Goal: Book appointment/travel/reservation

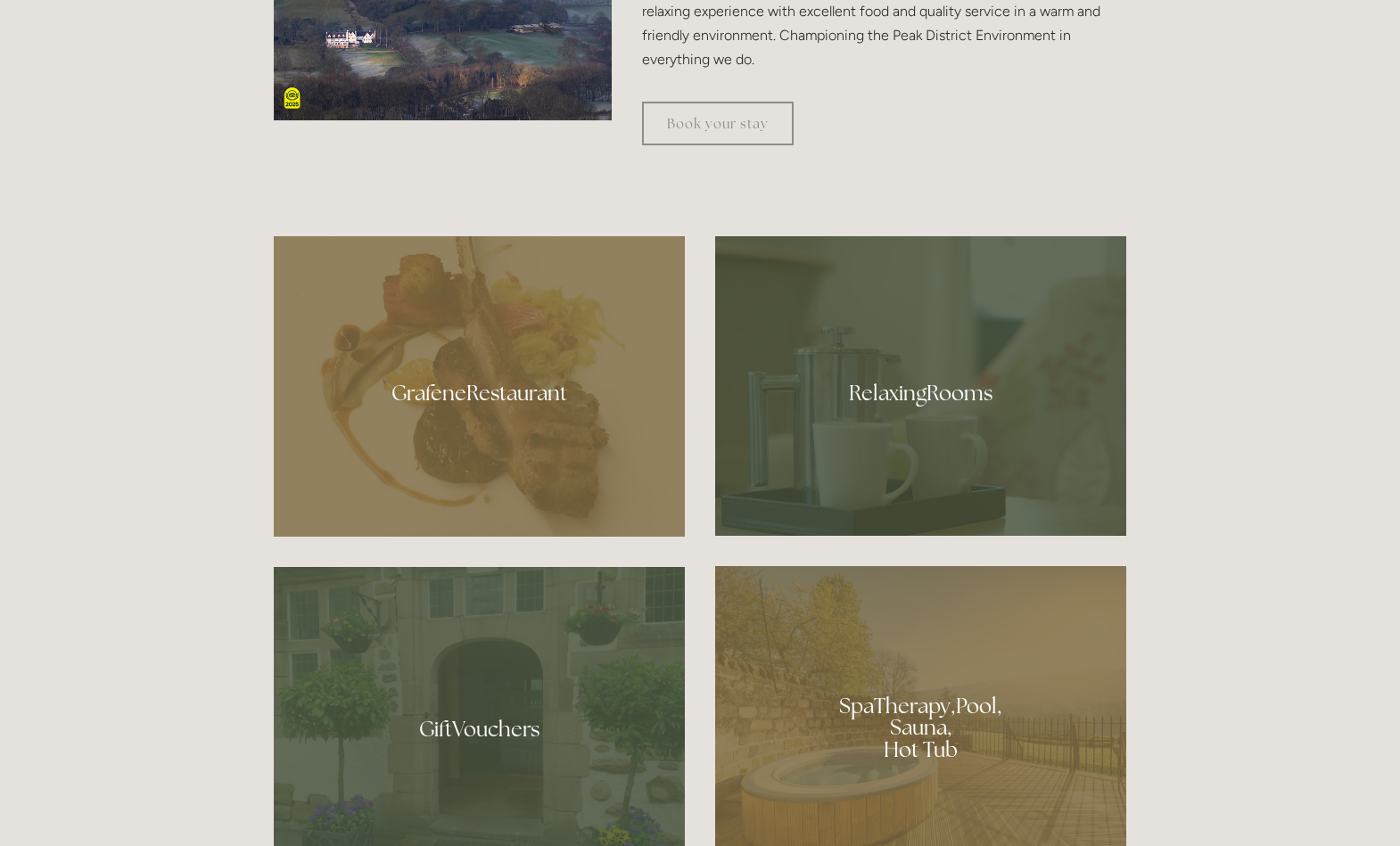
scroll to position [856, 0]
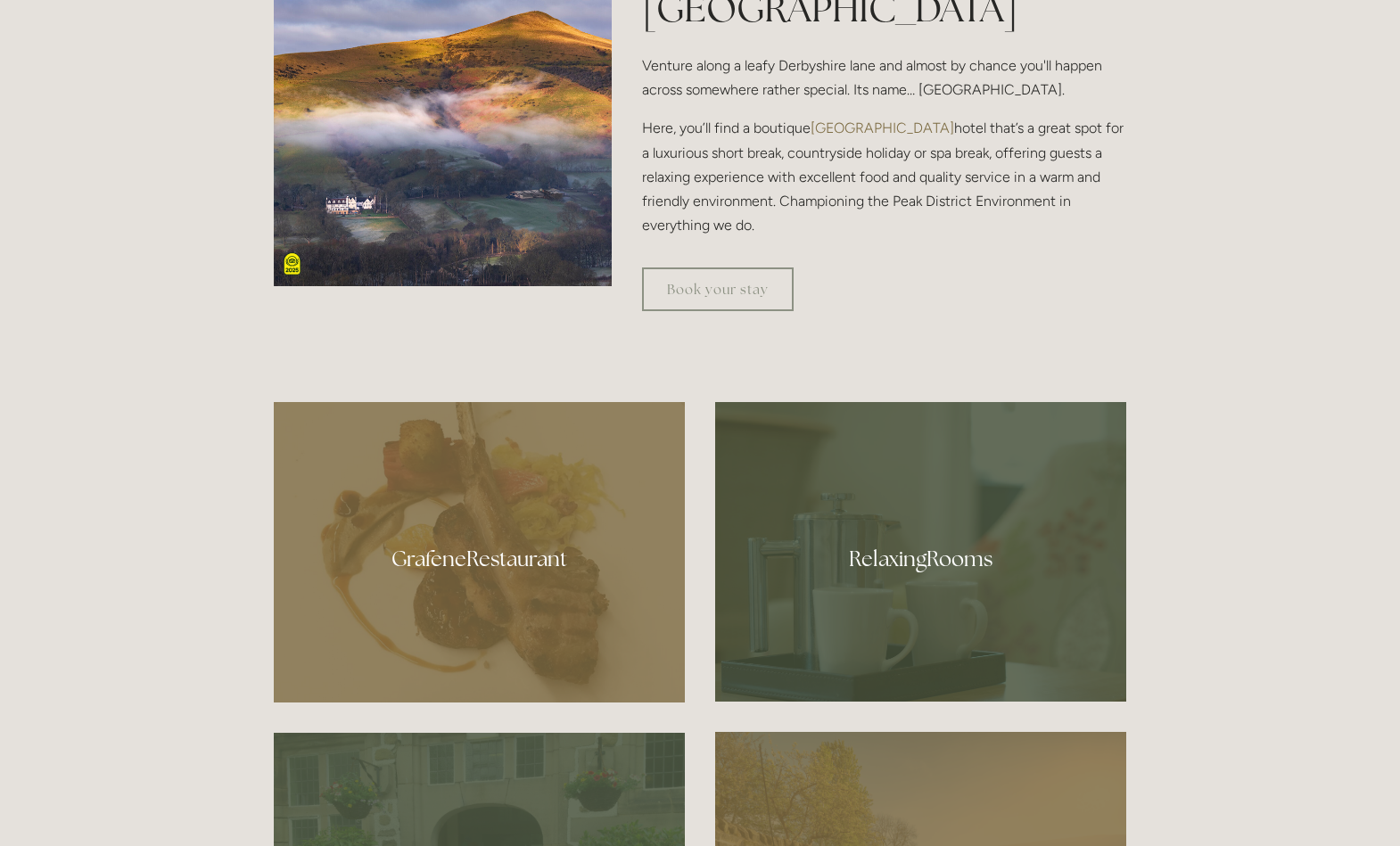
click at [1048, 552] on div at bounding box center [920, 551] width 411 height 300
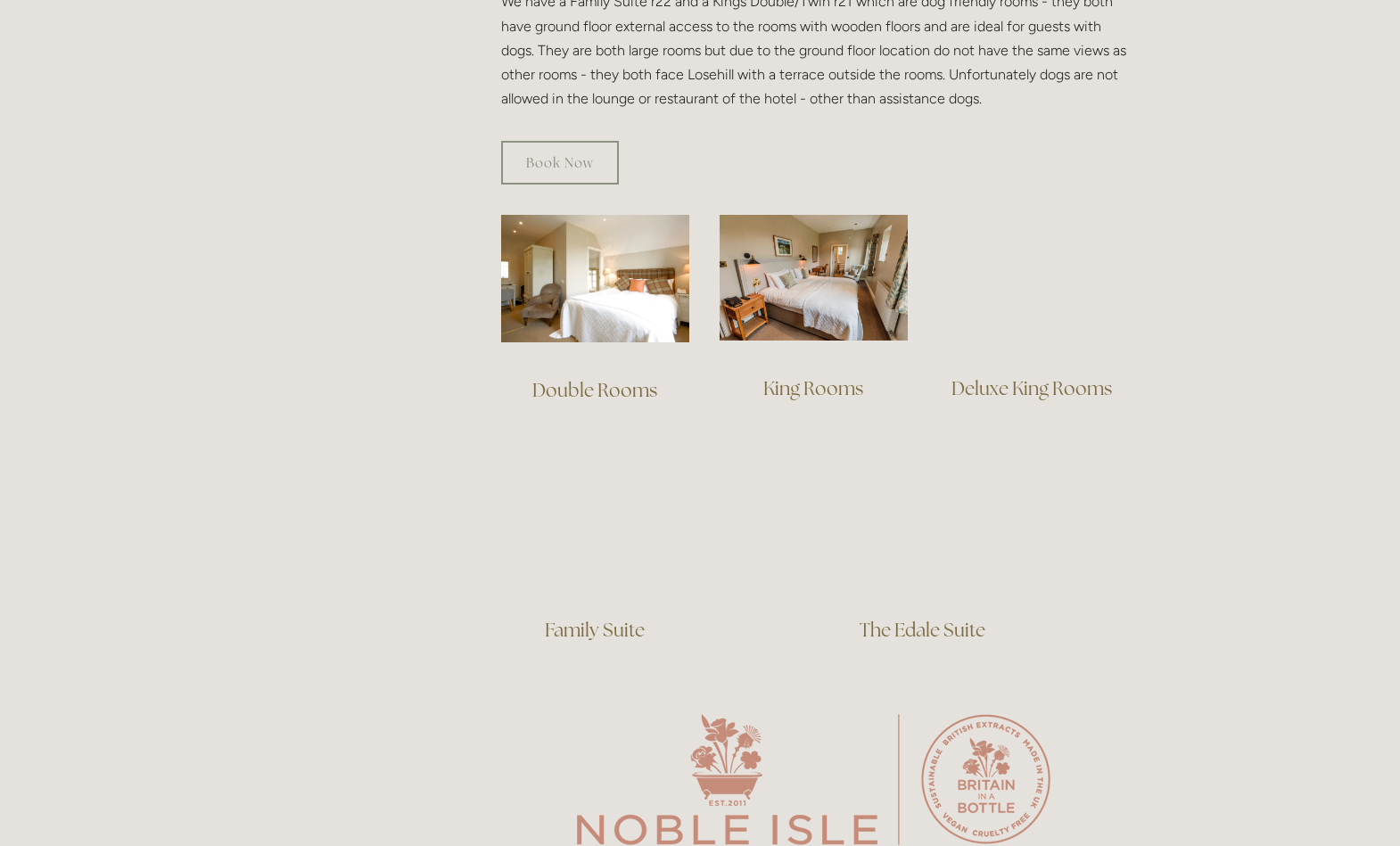
scroll to position [1115, 0]
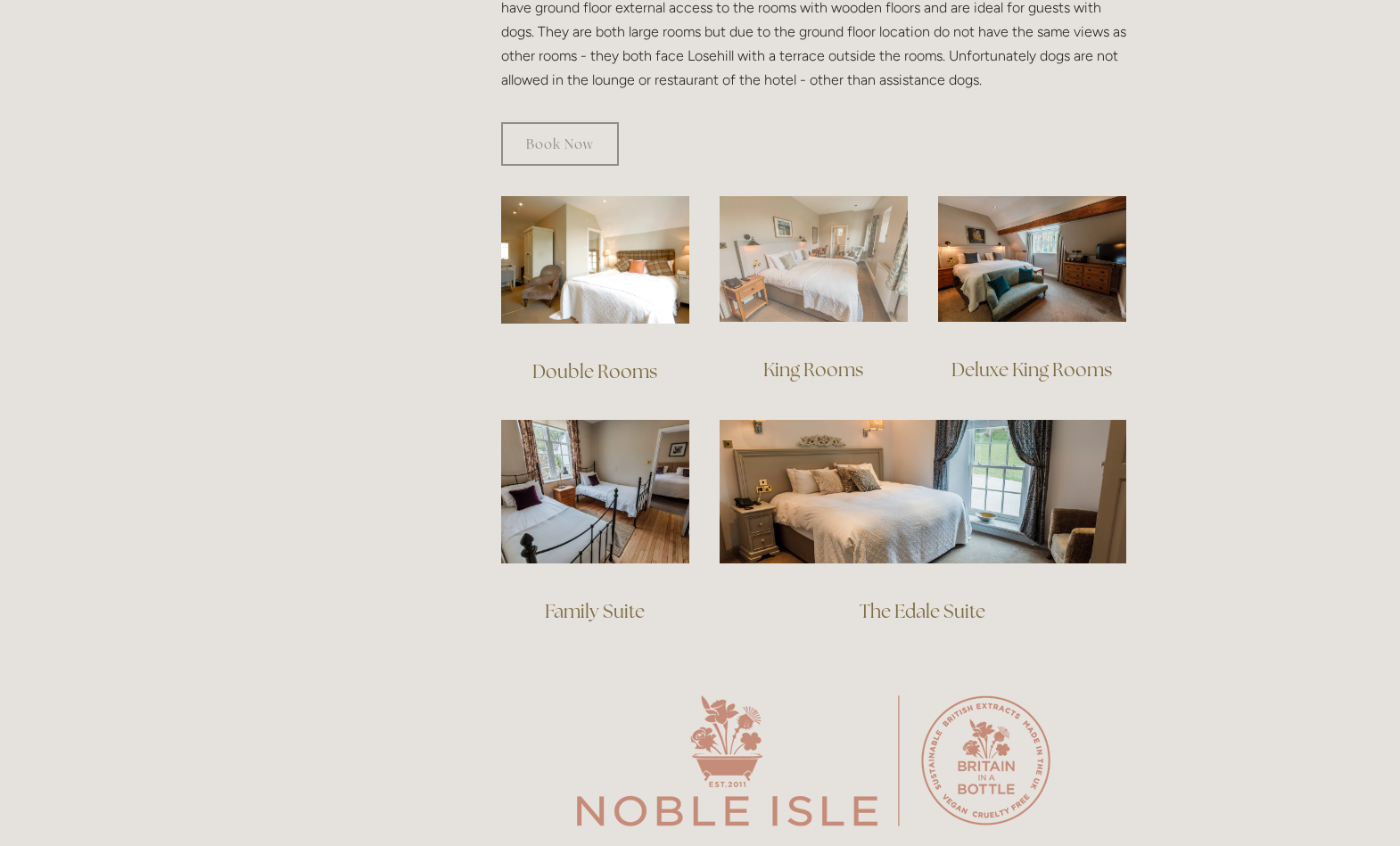
click at [825, 245] on img at bounding box center [813, 259] width 188 height 126
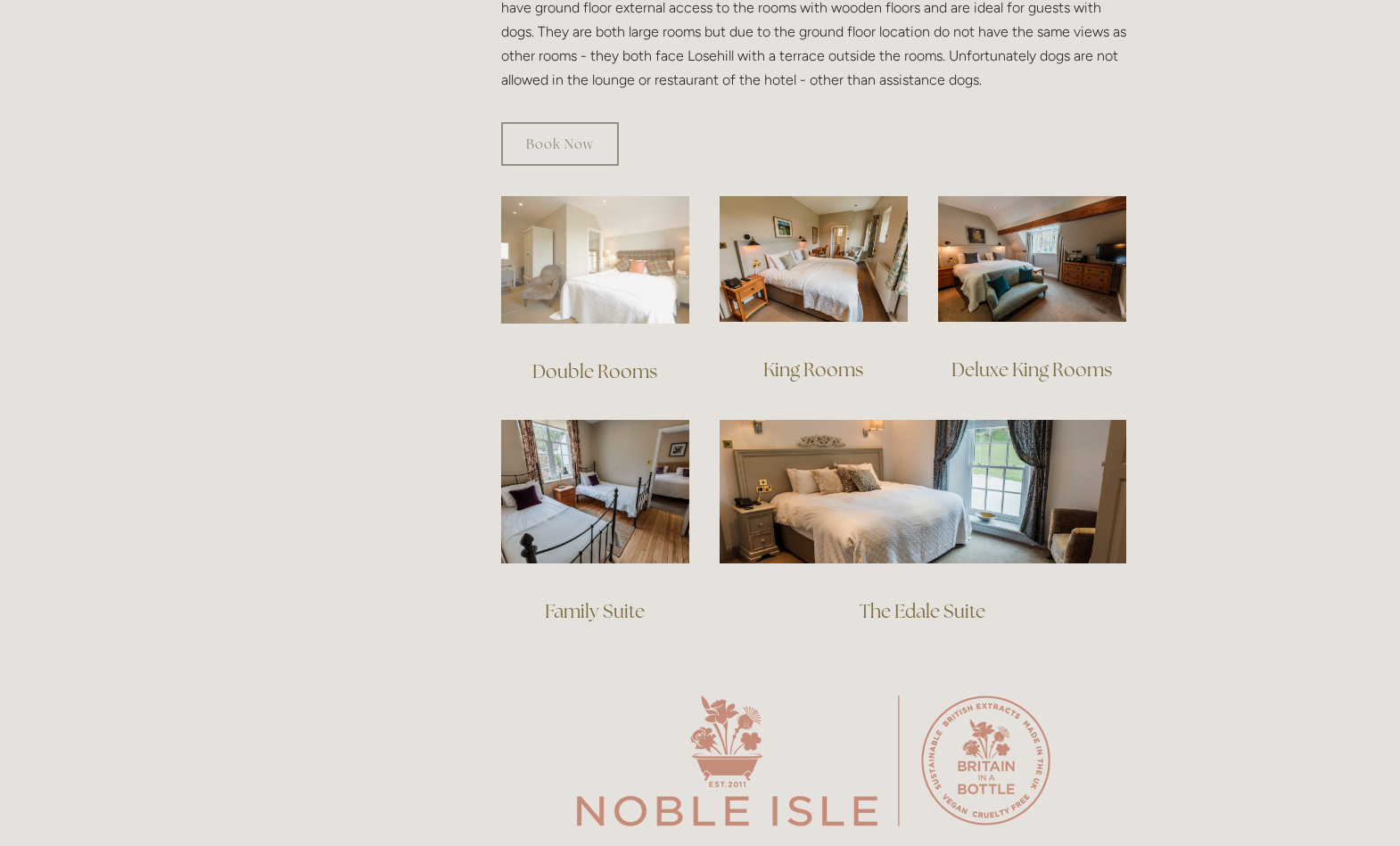
click at [615, 273] on img at bounding box center [596, 260] width 188 height 128
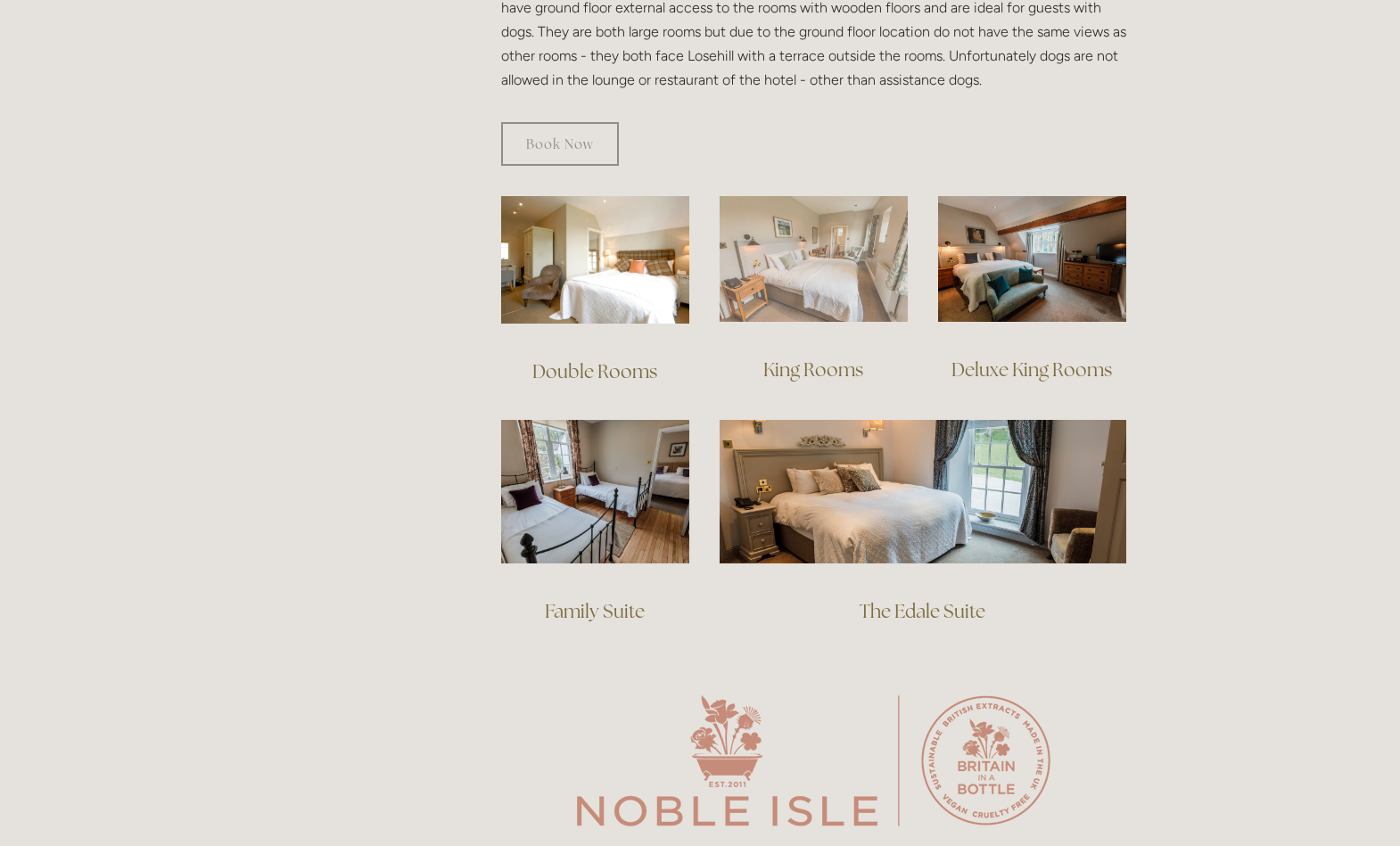
click at [791, 227] on img at bounding box center [813, 259] width 188 height 126
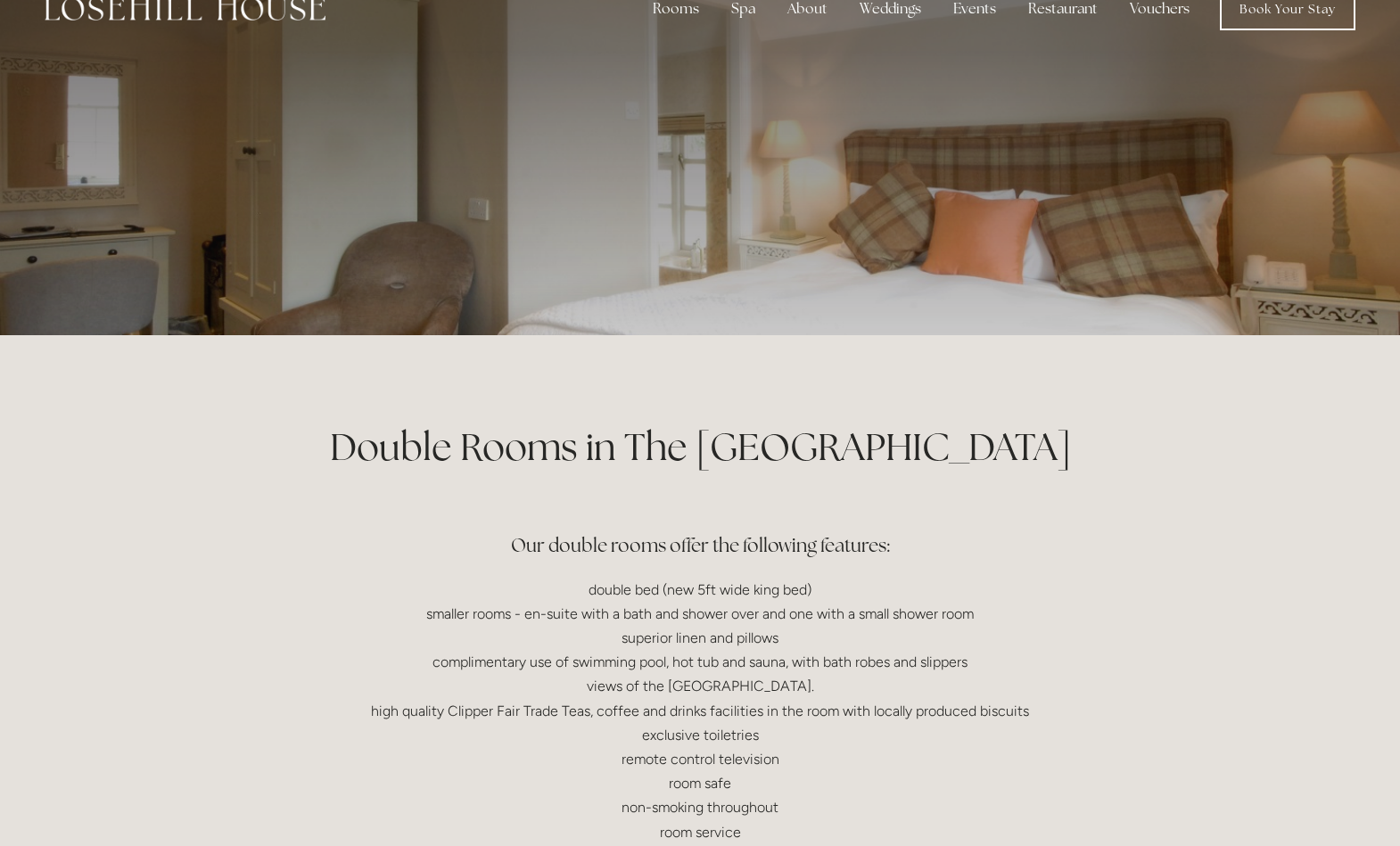
scroll to position [41, 0]
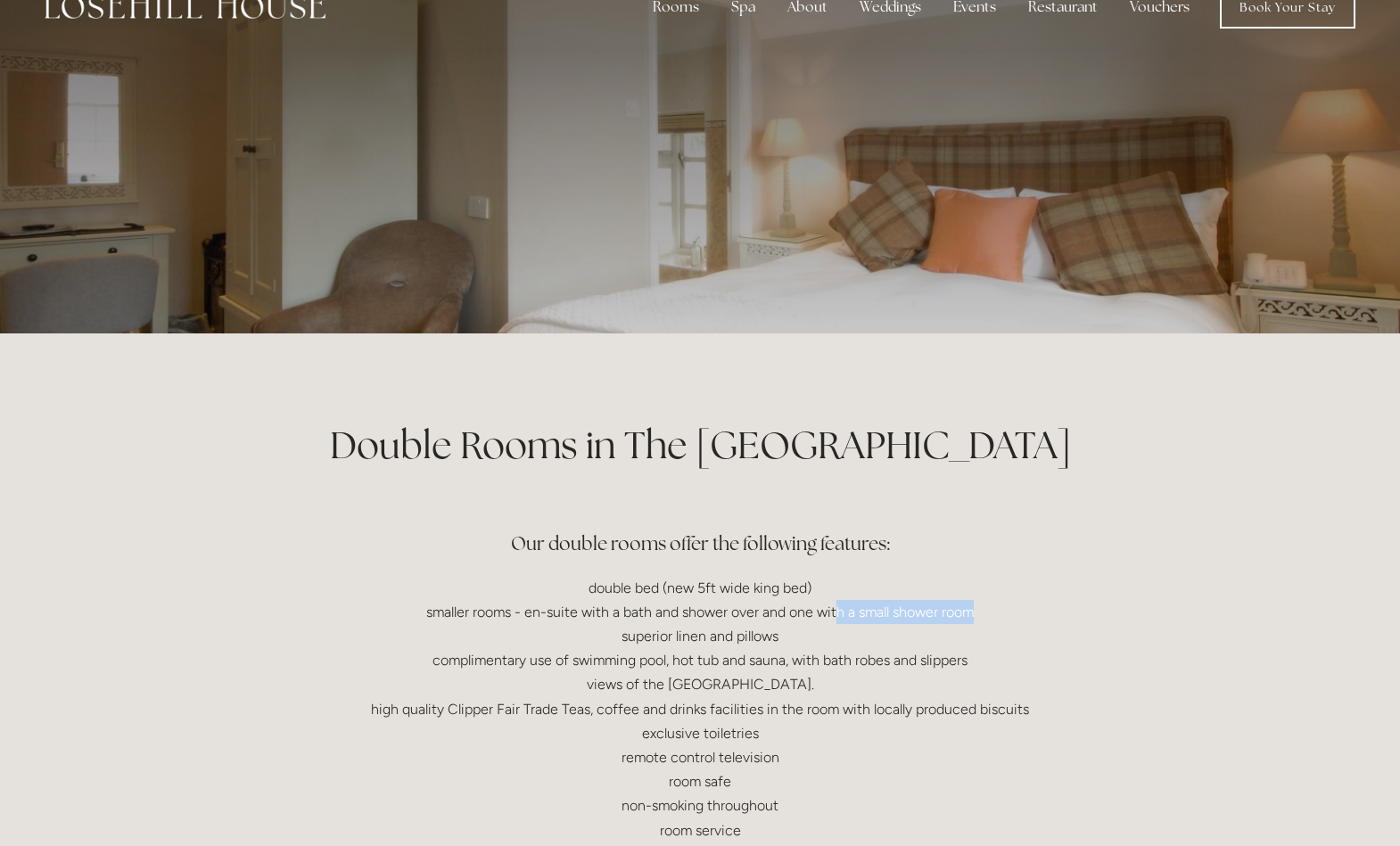
drag, startPoint x: 833, startPoint y: 609, endPoint x: 997, endPoint y: 606, distance: 164.0
click at [997, 606] on p "double bed (new 5ft wide king bed) smaller rooms - en-suite with a bath and sho…" at bounding box center [700, 734] width 852 height 316
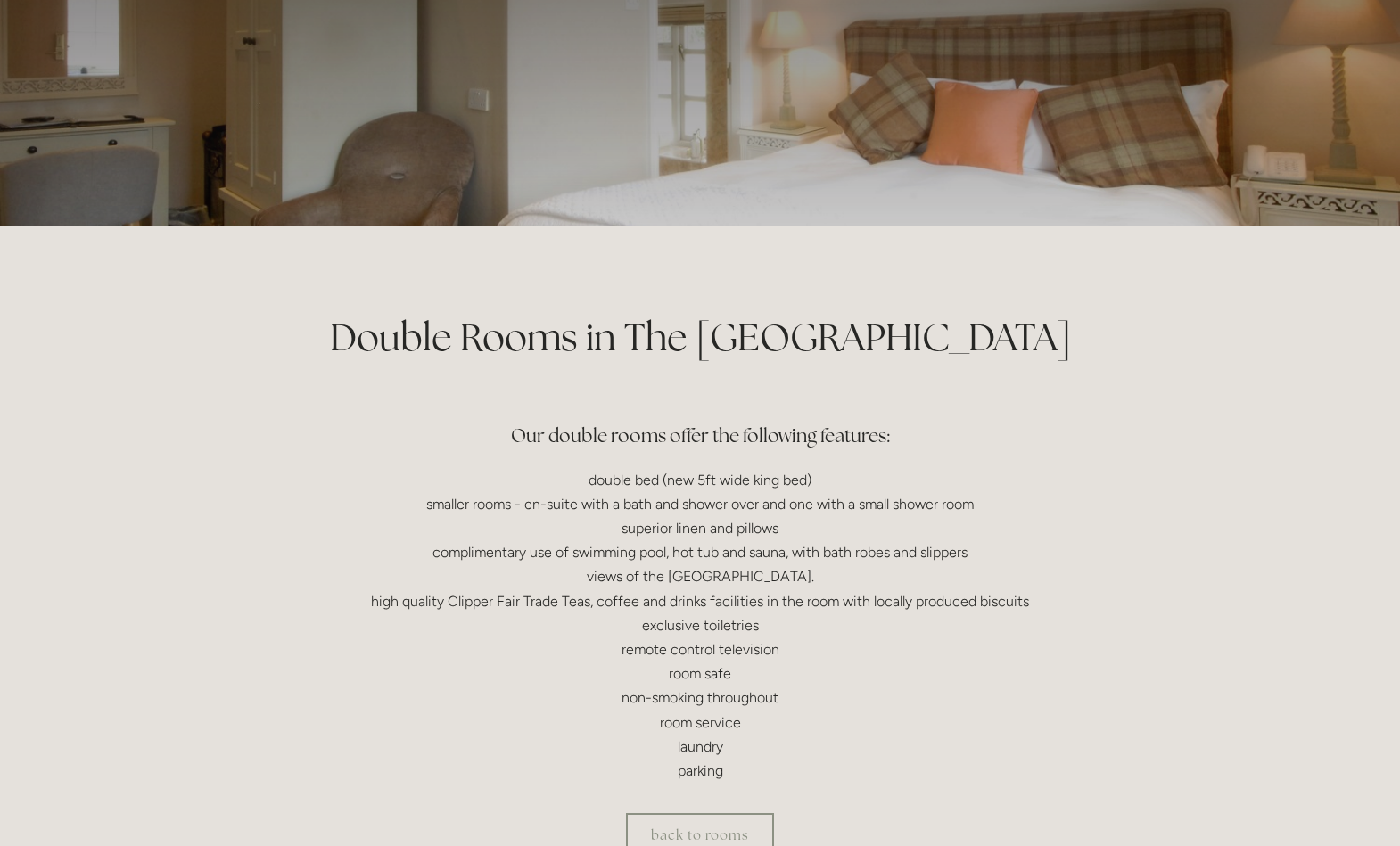
scroll to position [0, 0]
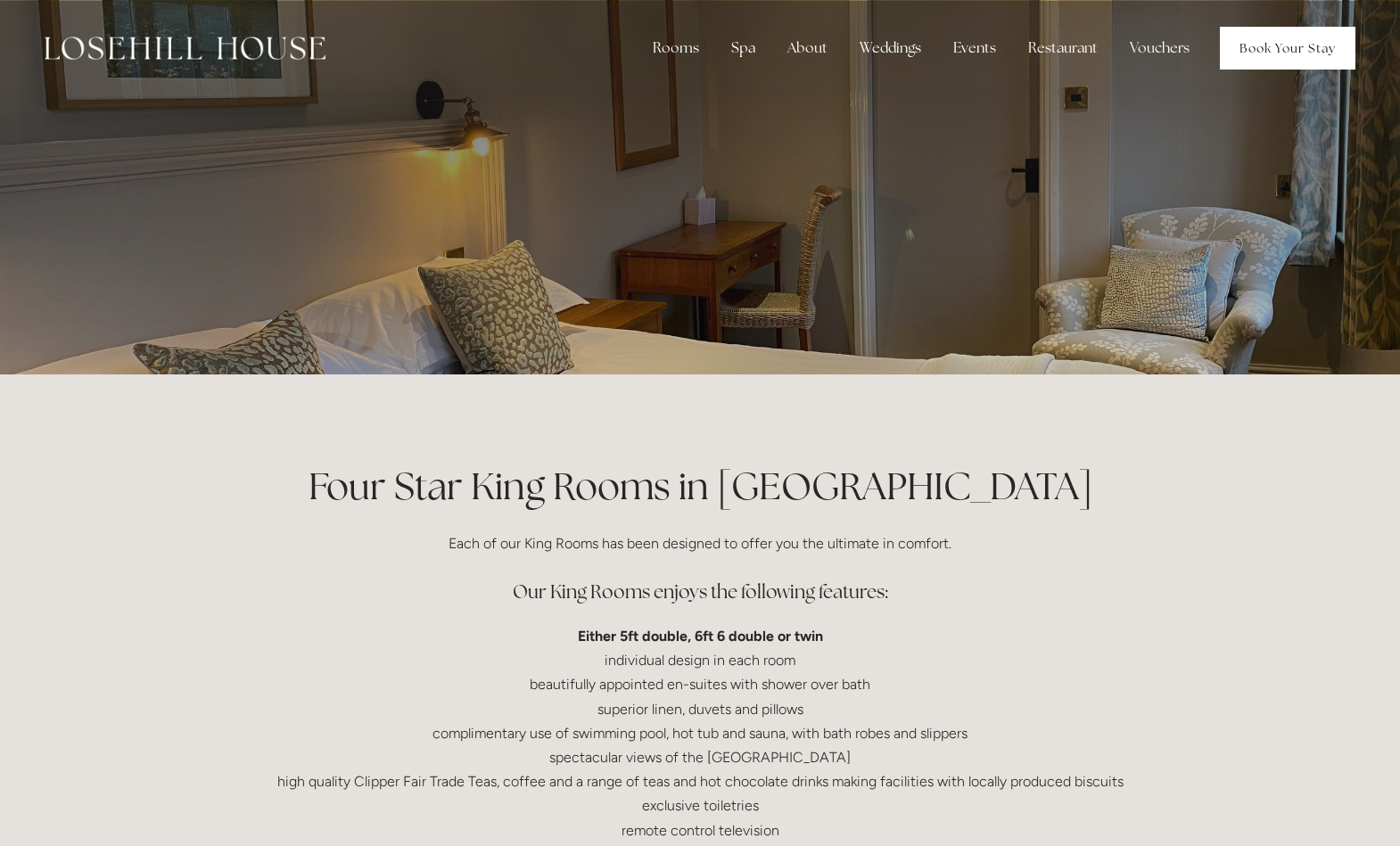
click at [1291, 38] on link "Book Your Stay" at bounding box center [1288, 48] width 136 height 43
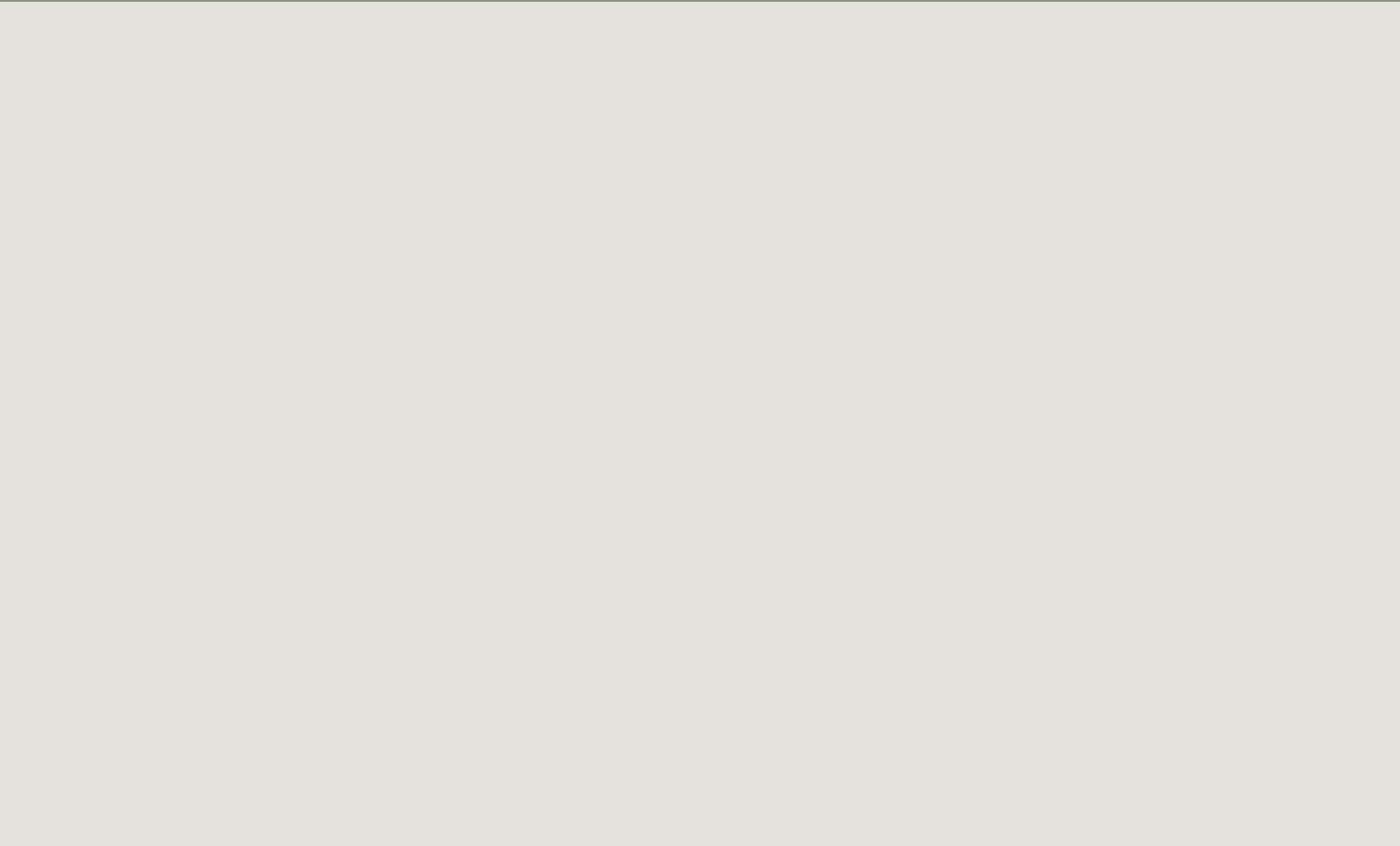
scroll to position [97, 0]
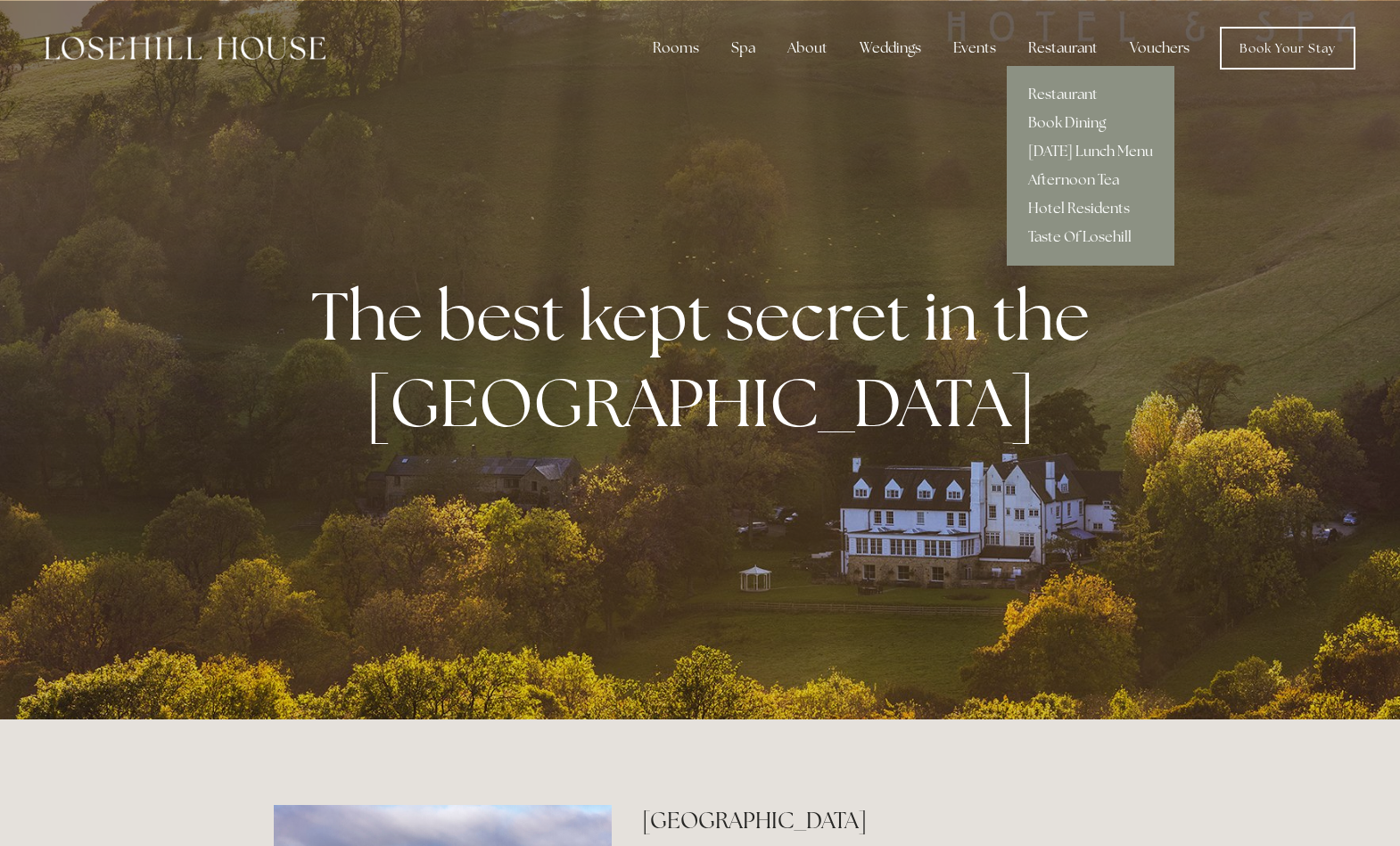
click at [1073, 50] on div "Restaurant" at bounding box center [1063, 48] width 98 height 36
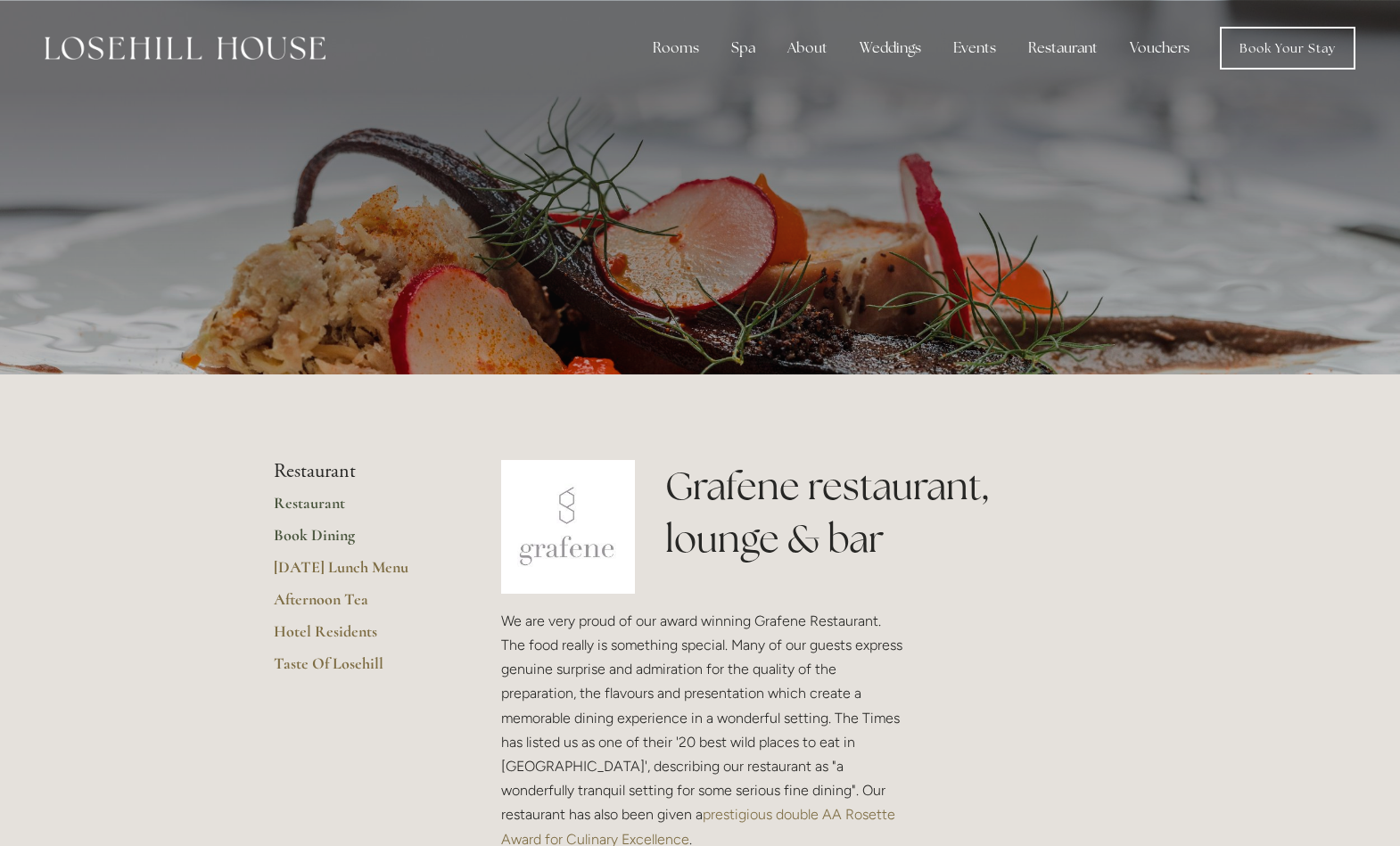
click at [314, 539] on link "Book Dining" at bounding box center [359, 541] width 170 height 32
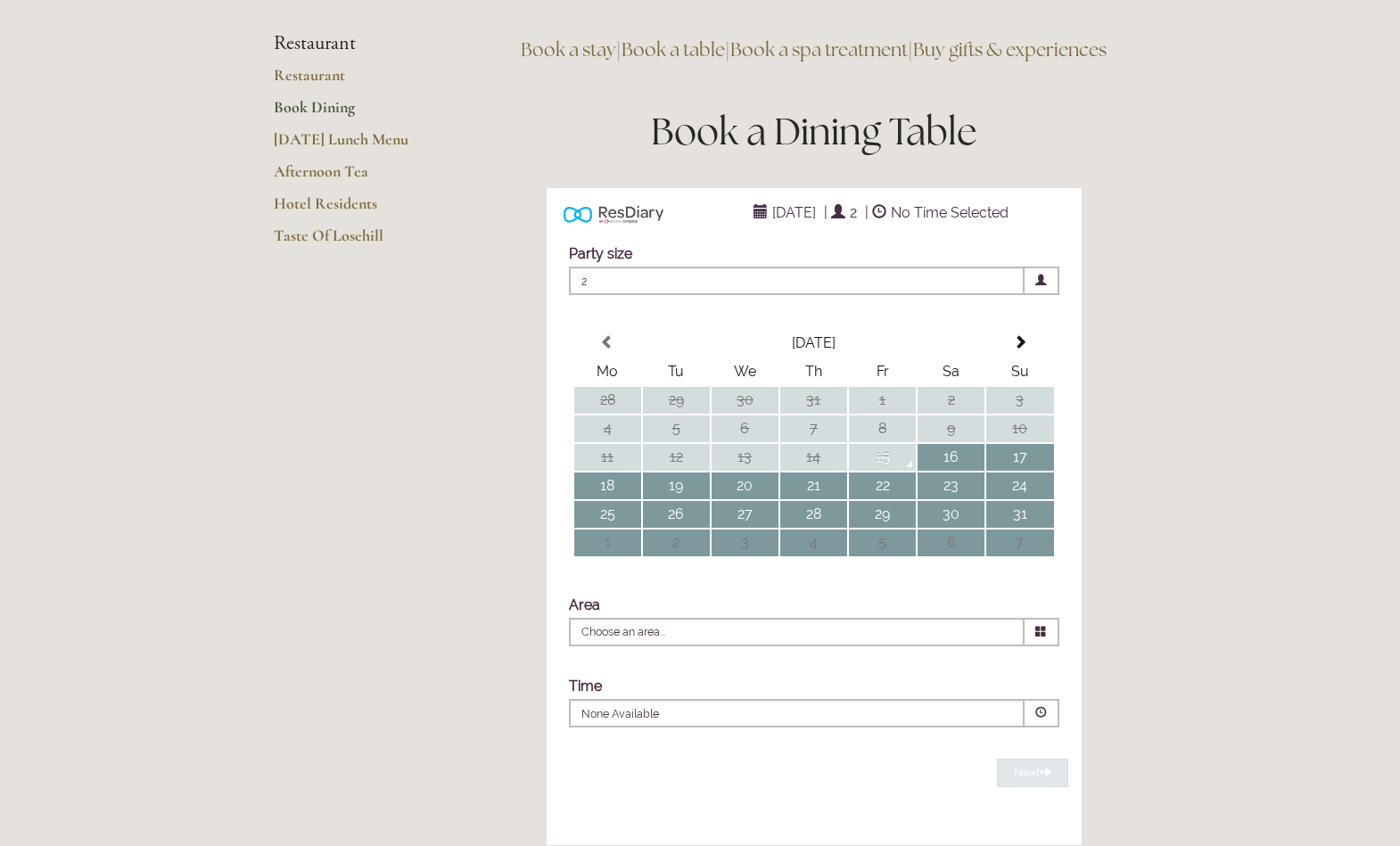
scroll to position [19, 0]
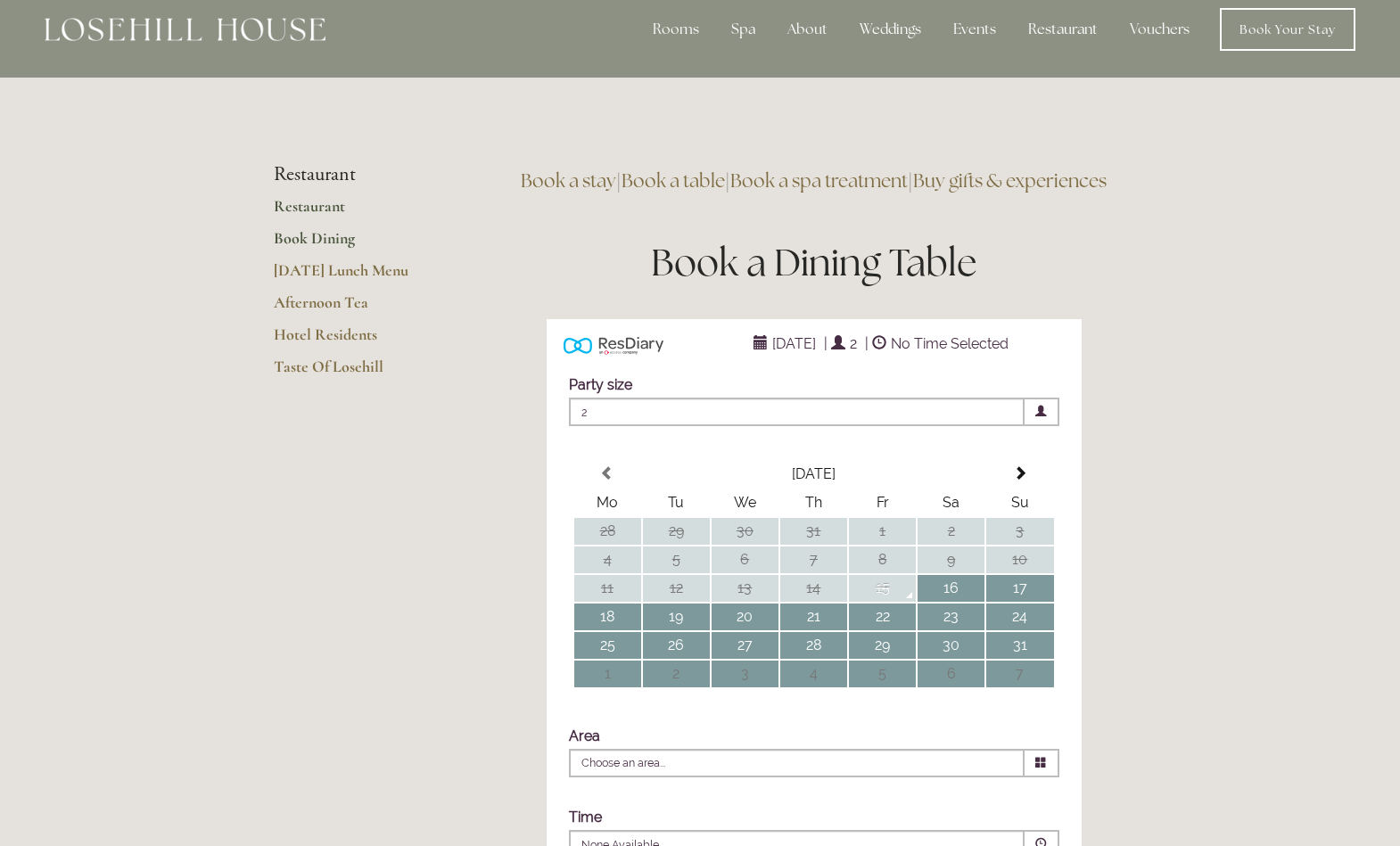
click at [313, 205] on link "Restaurant" at bounding box center [359, 212] width 170 height 32
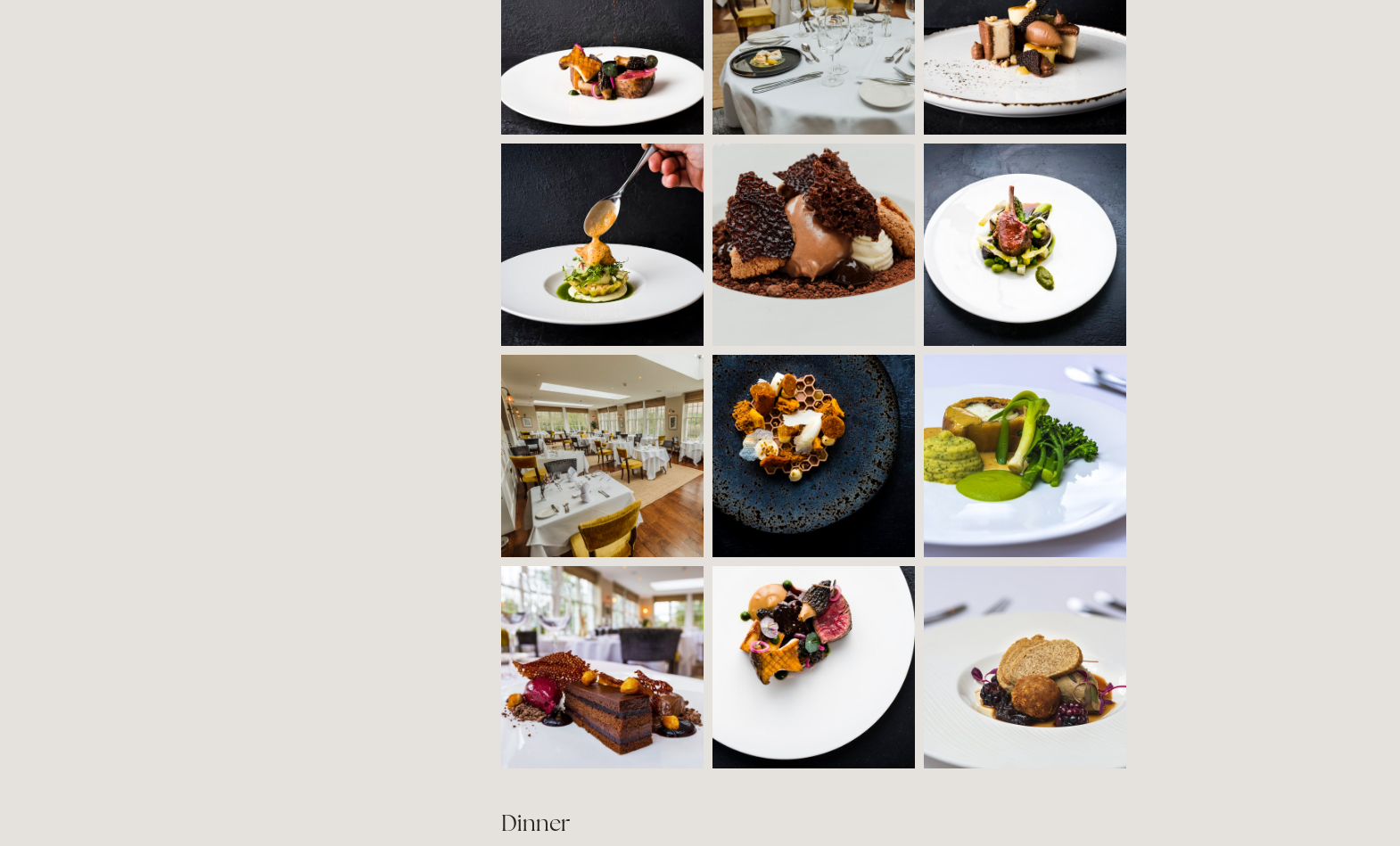
scroll to position [1368, 0]
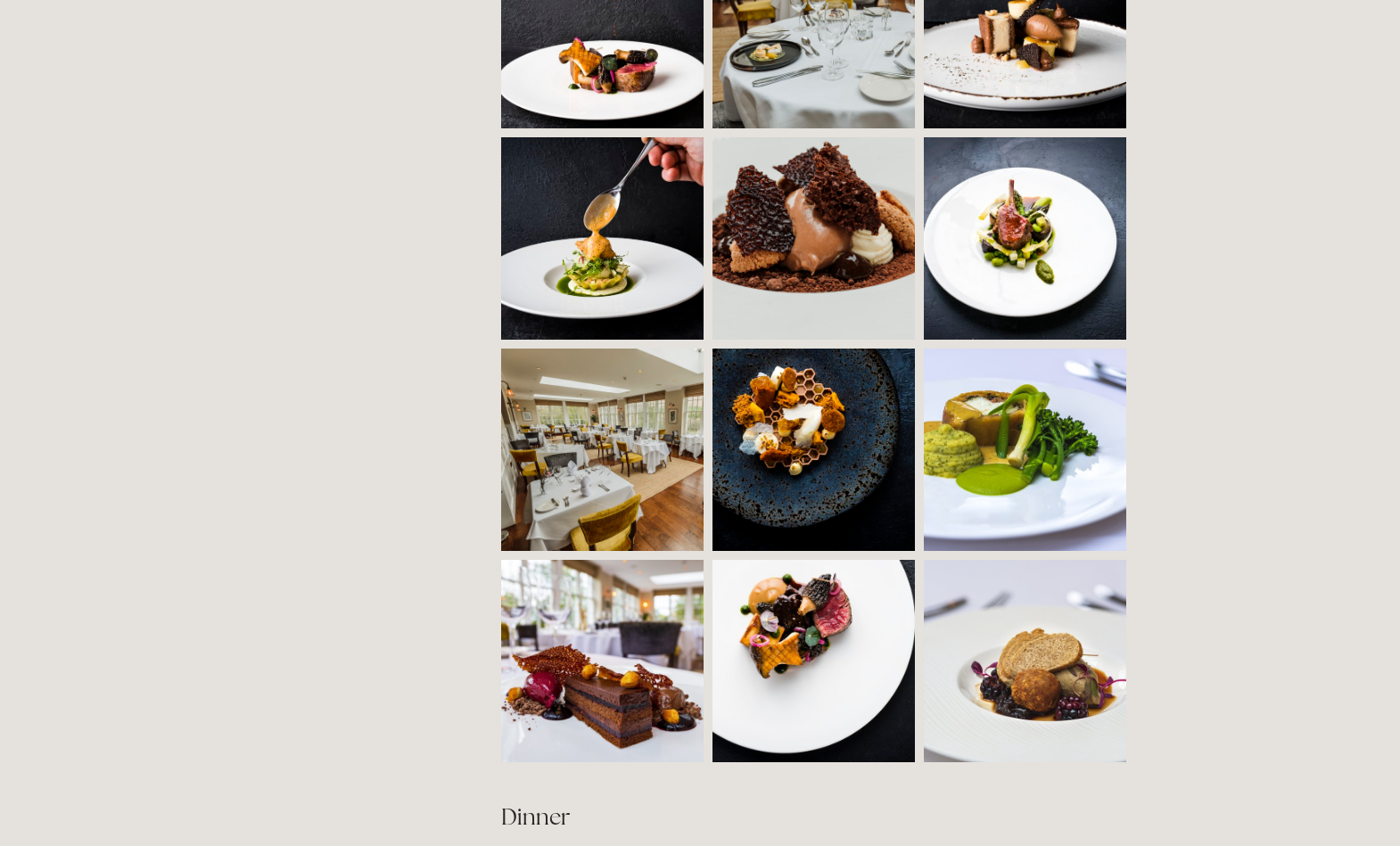
click at [601, 450] on img at bounding box center [654, 449] width 304 height 203
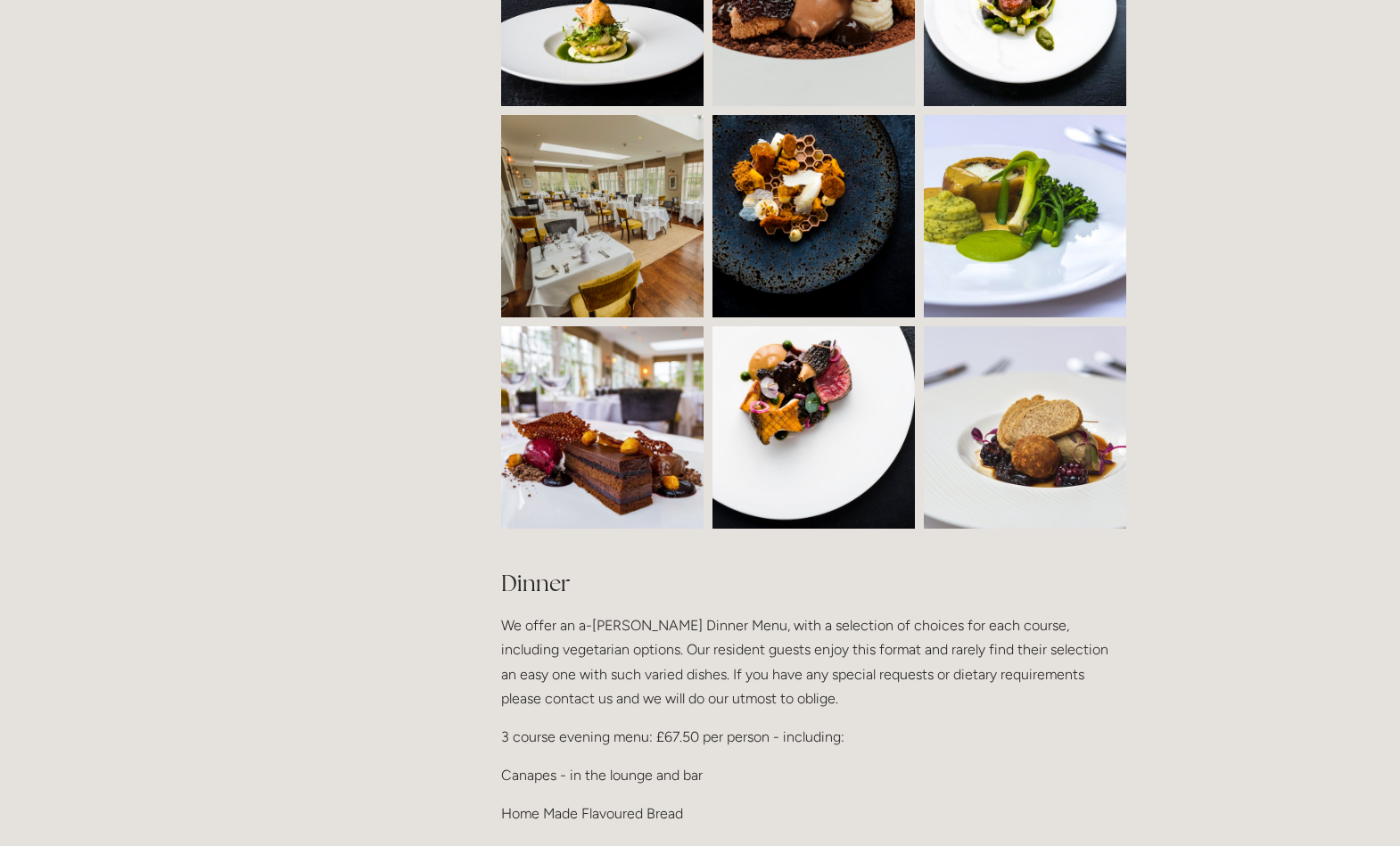
scroll to position [1603, 0]
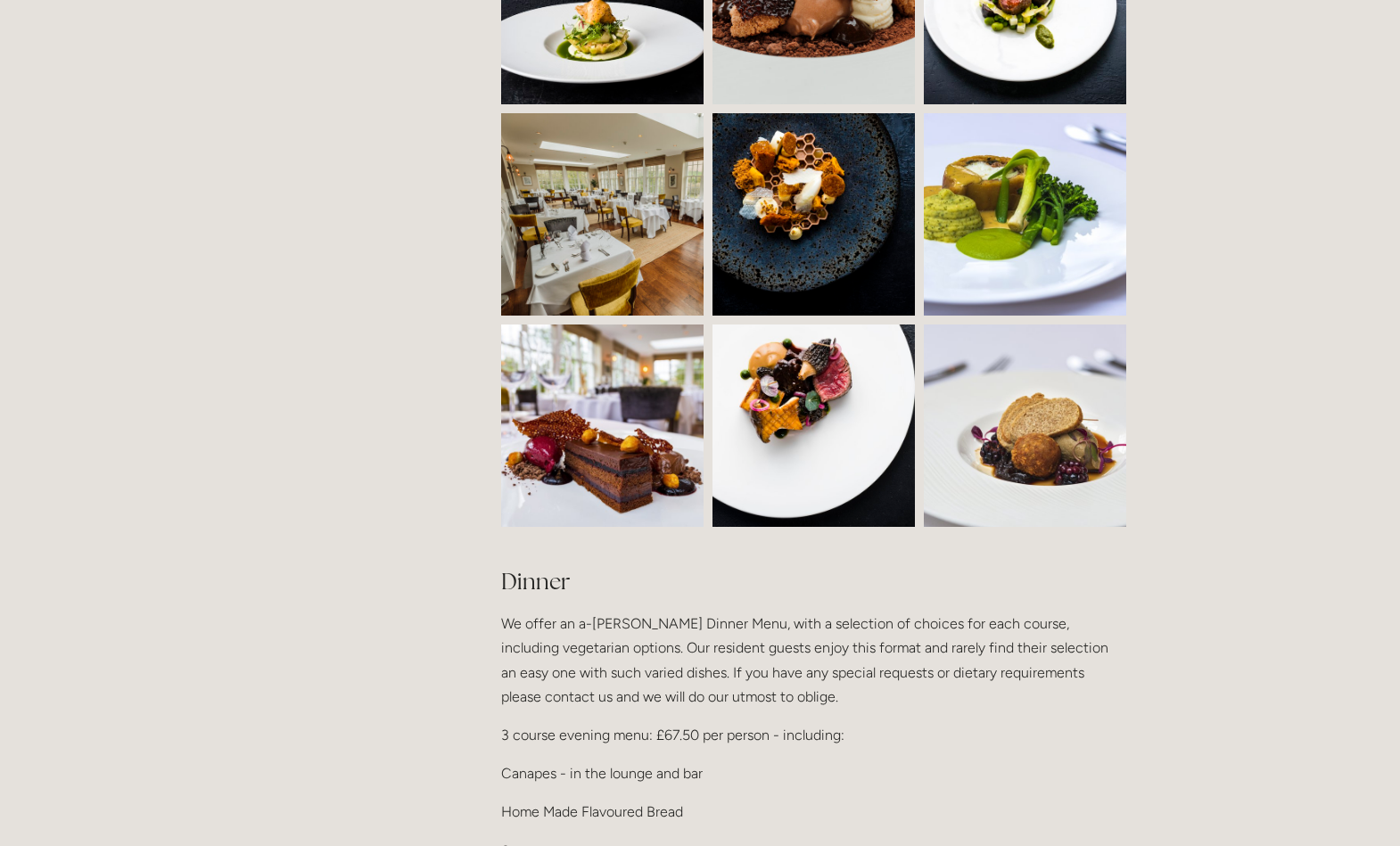
click at [598, 492] on img at bounding box center [619, 425] width 304 height 203
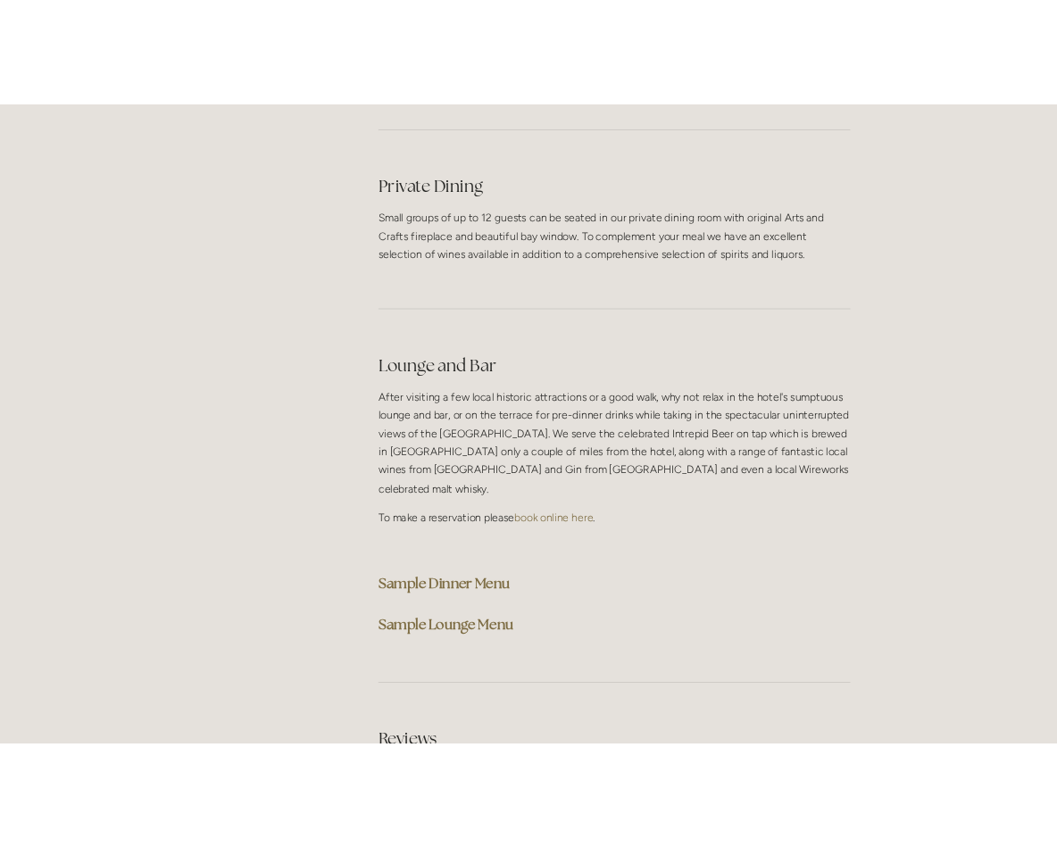
scroll to position [4234, 0]
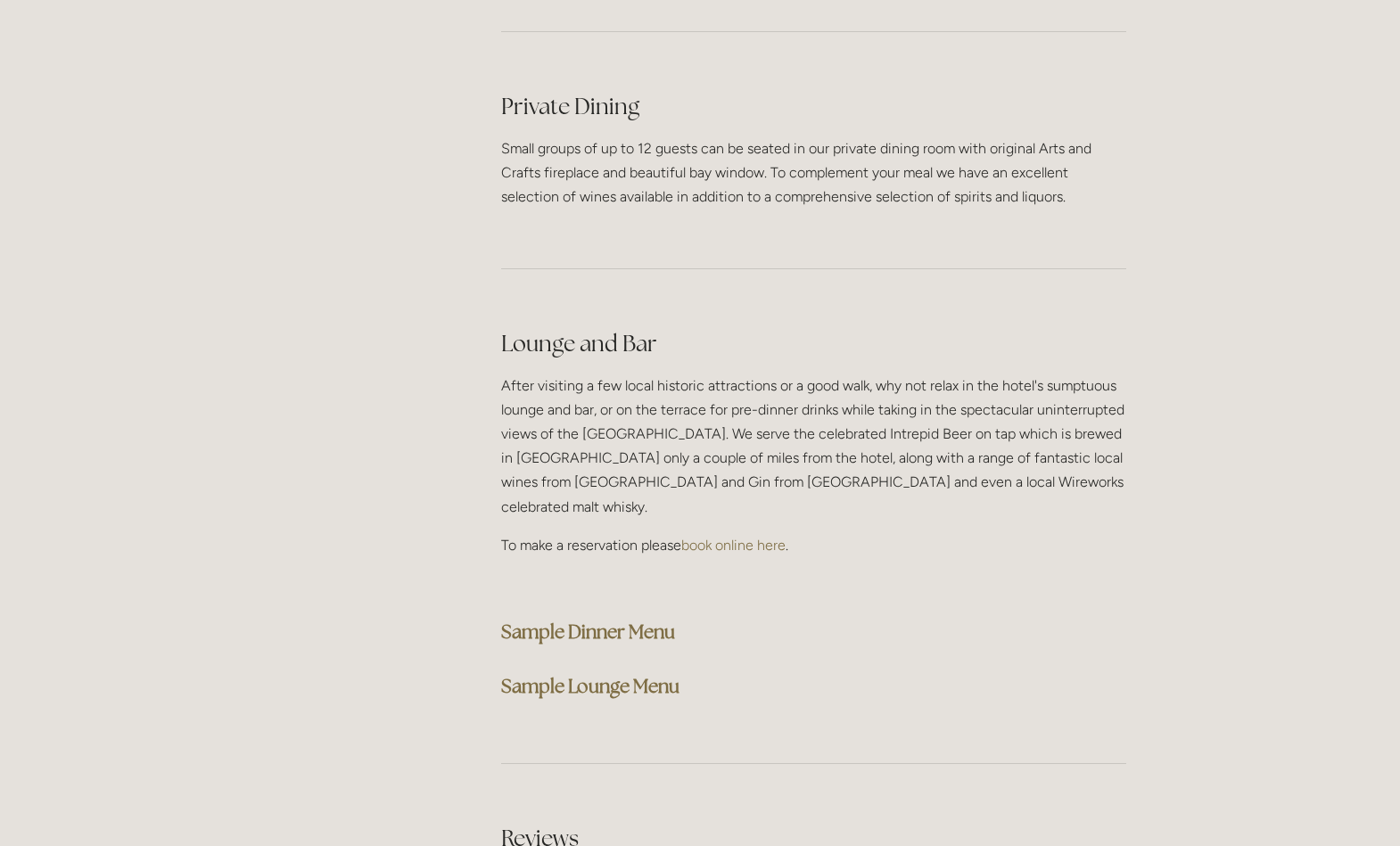
click at [592, 619] on strong "Sample Dinner Menu" at bounding box center [589, 631] width 174 height 24
